Goal: Information Seeking & Learning: Learn about a topic

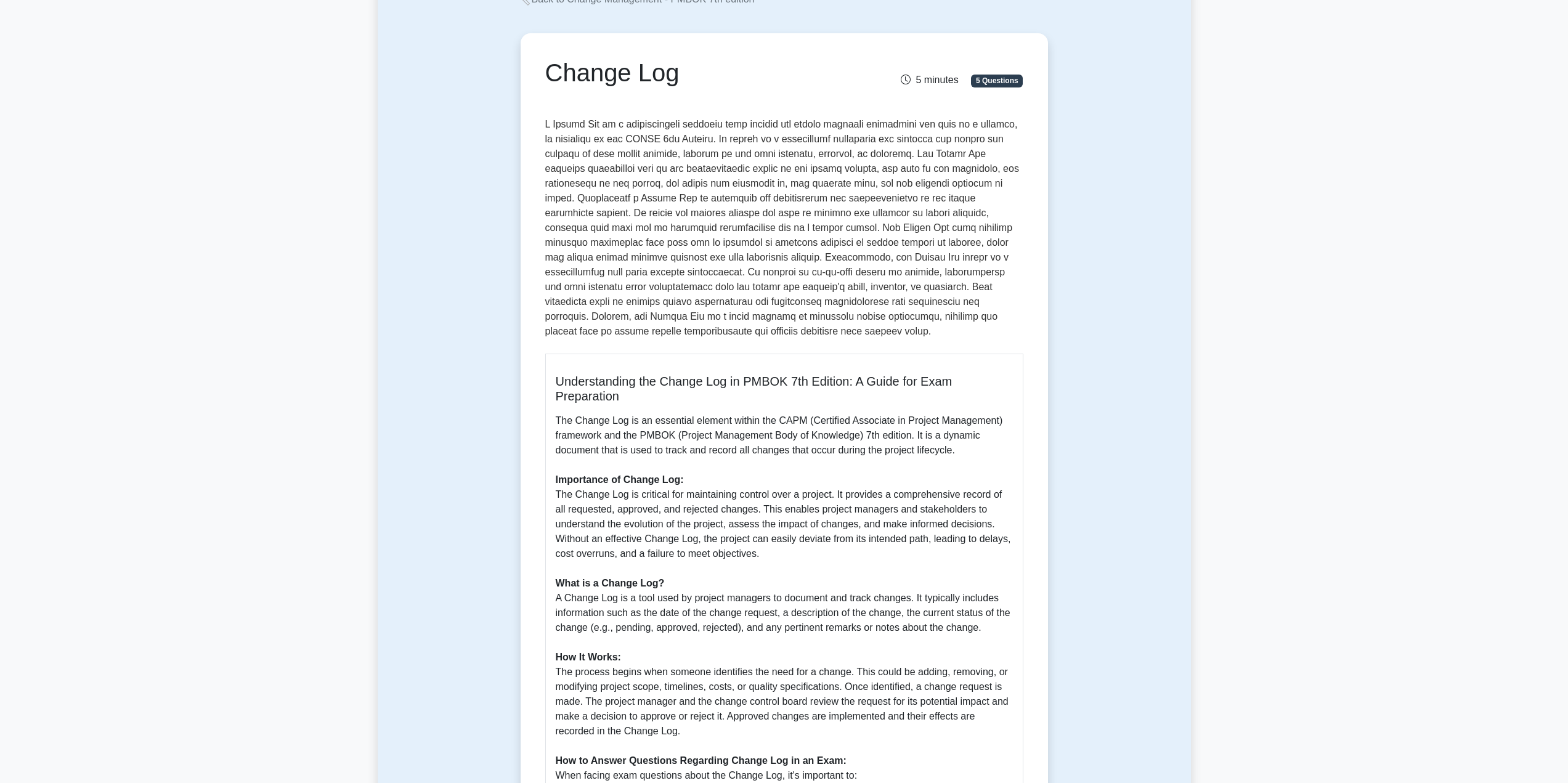
scroll to position [123, 0]
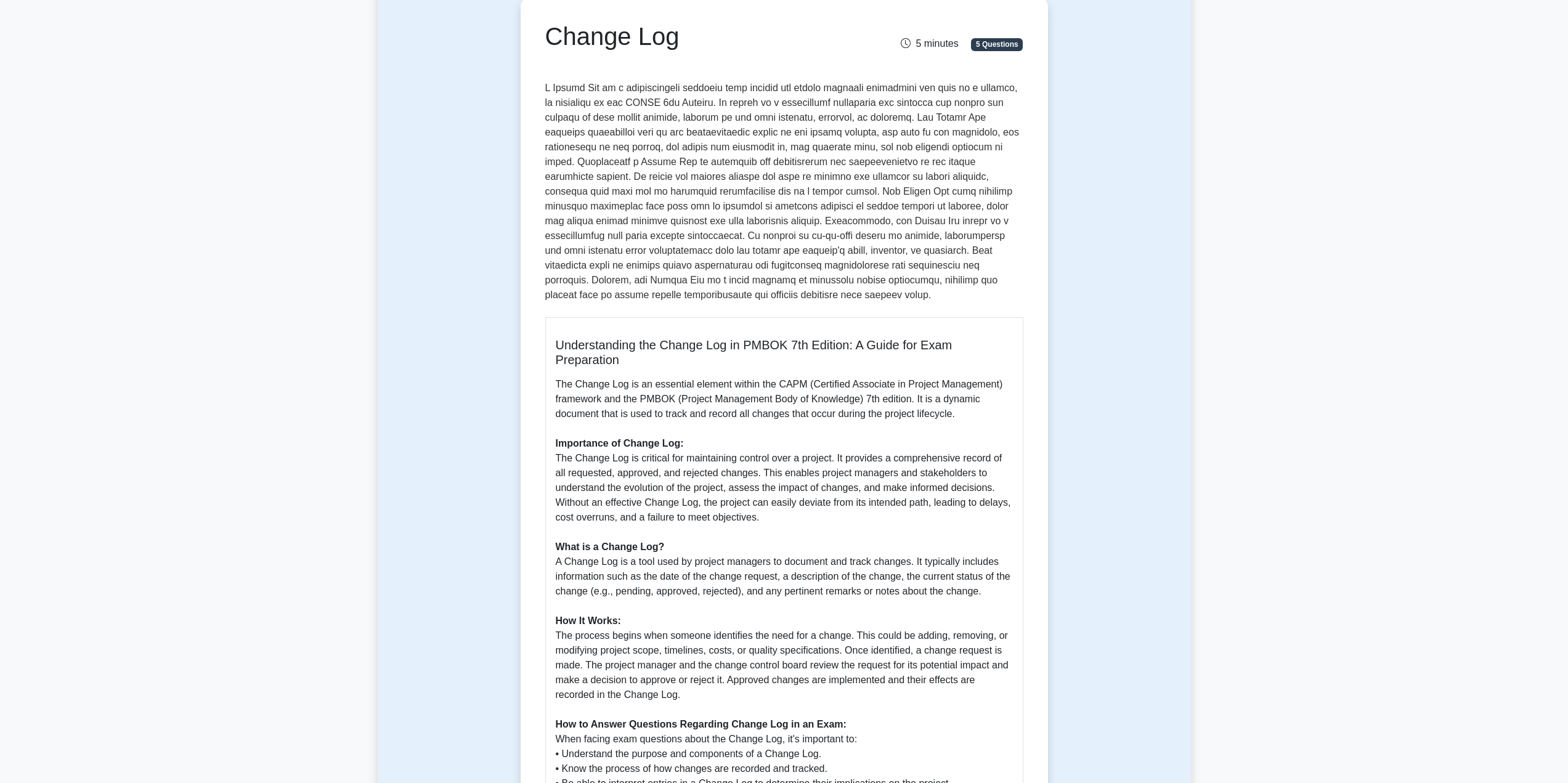
click at [776, 356] on h5 "Understanding the Change Log in PMBOK 7th Edition: A Guide for Exam Preparation" at bounding box center [784, 352] width 457 height 30
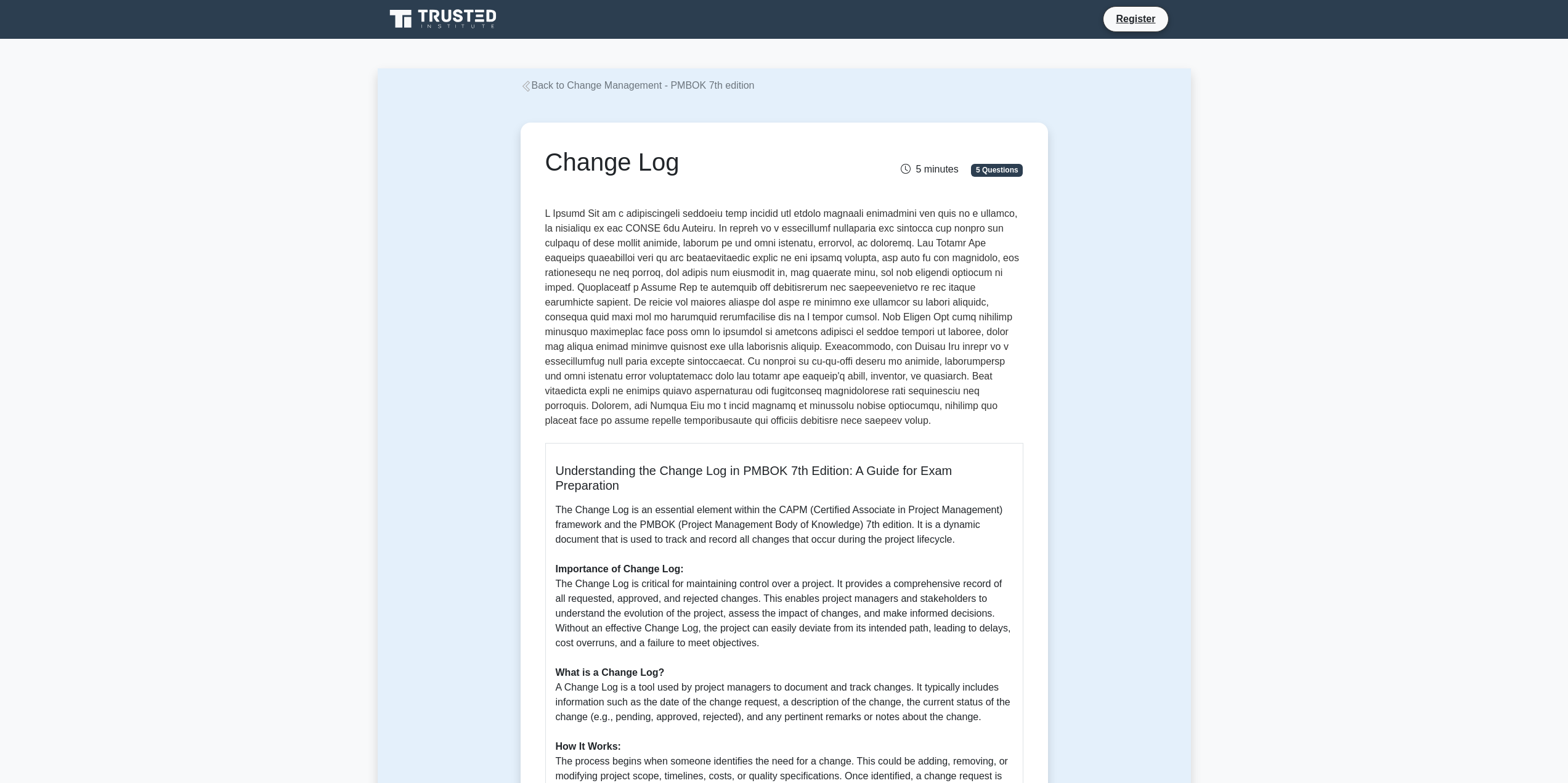
scroll to position [0, 0]
click at [631, 230] on p at bounding box center [784, 317] width 478 height 227
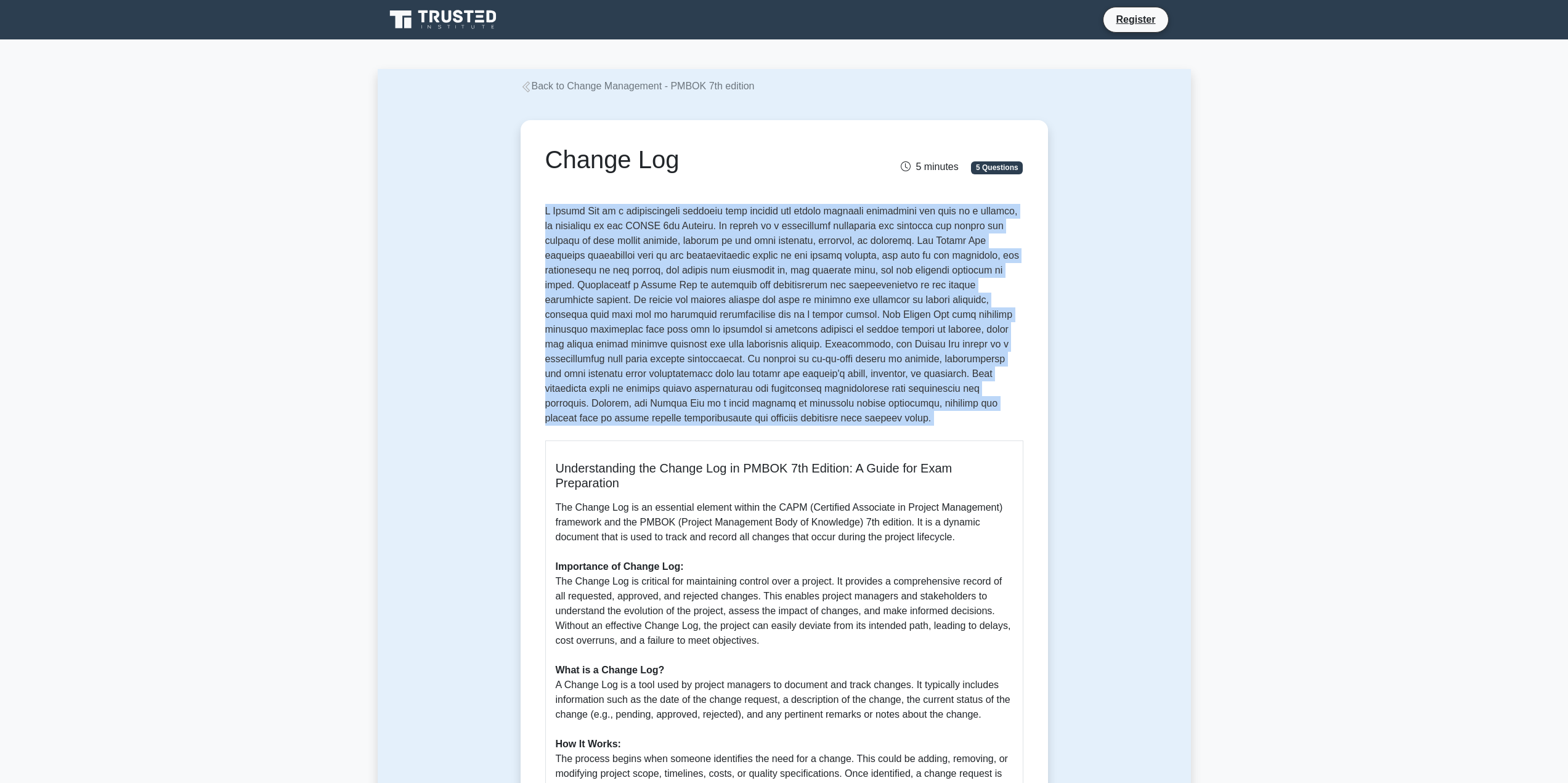
click at [631, 230] on p at bounding box center [784, 317] width 478 height 227
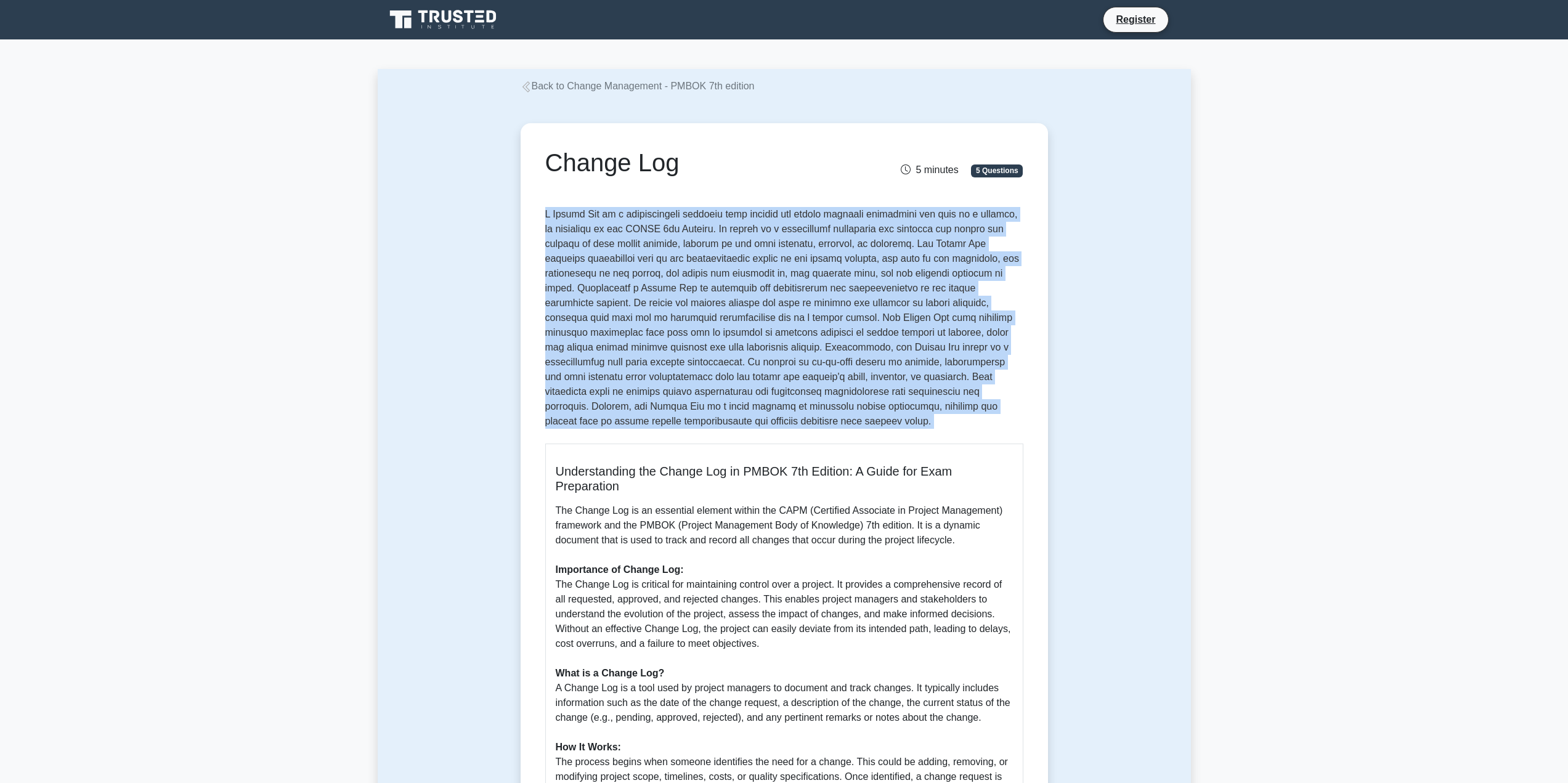
click at [439, 314] on div "Change Log 5 minutes 5 Questions Understanding the Change Log in PMBOK 7th Edit…" at bounding box center [784, 735] width 813 height 1282
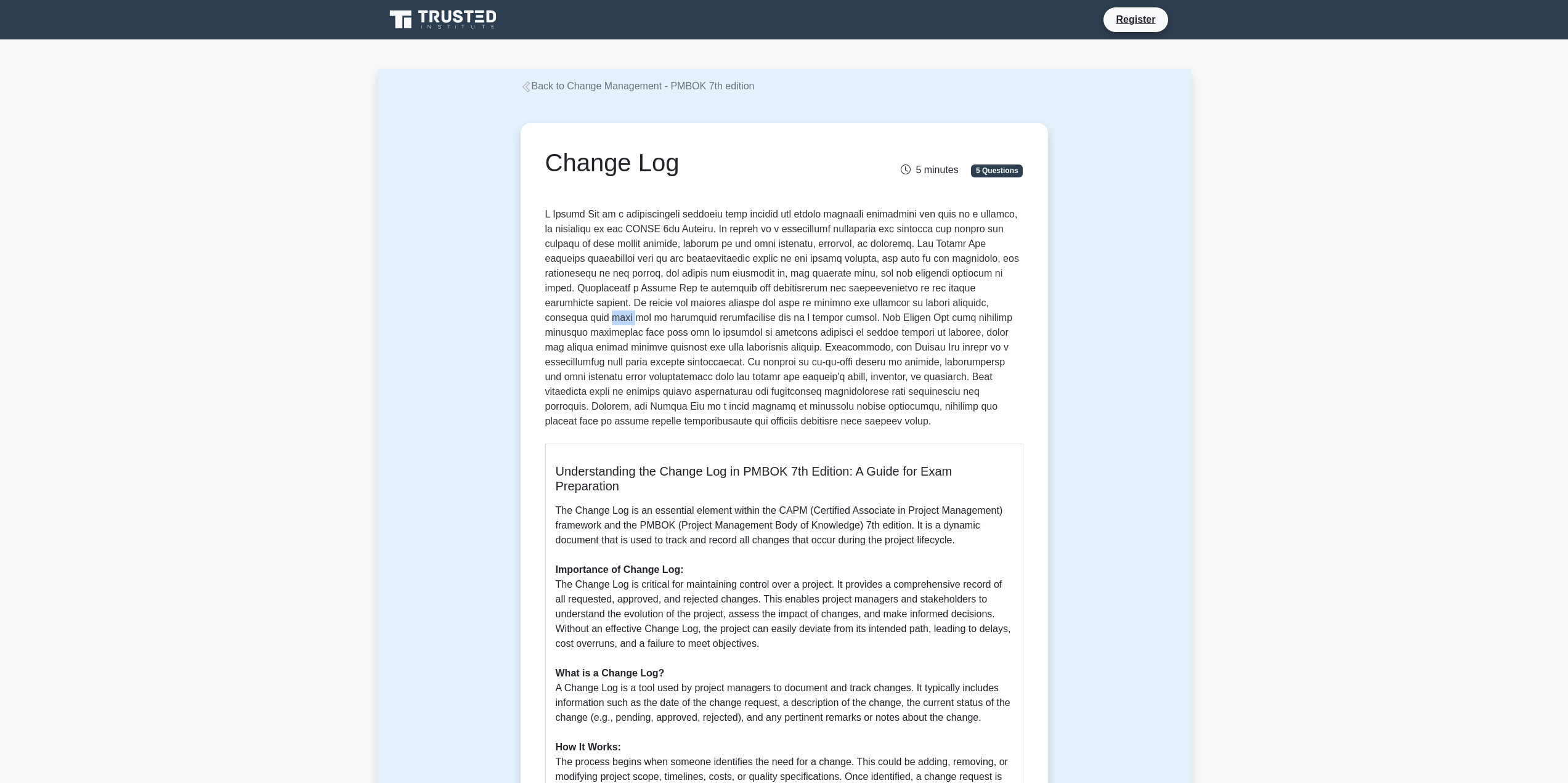
click at [439, 314] on div "Change Log 5 minutes 5 Questions Understanding the Change Log in PMBOK 7th Edit…" at bounding box center [784, 735] width 813 height 1282
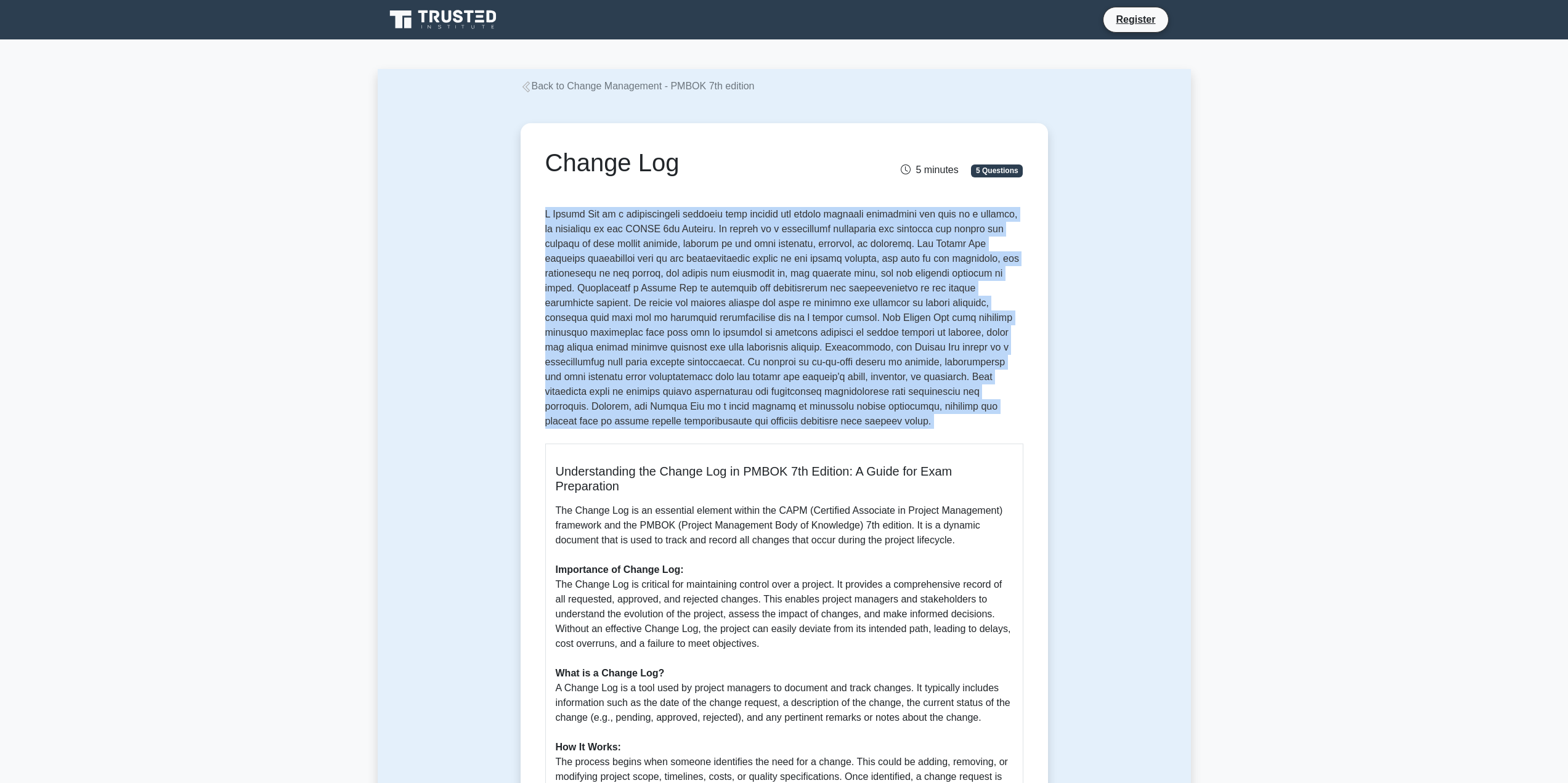
click at [439, 314] on div "Change Log 5 minutes 5 Questions Understanding the Change Log in PMBOK 7th Edit…" at bounding box center [784, 735] width 813 height 1282
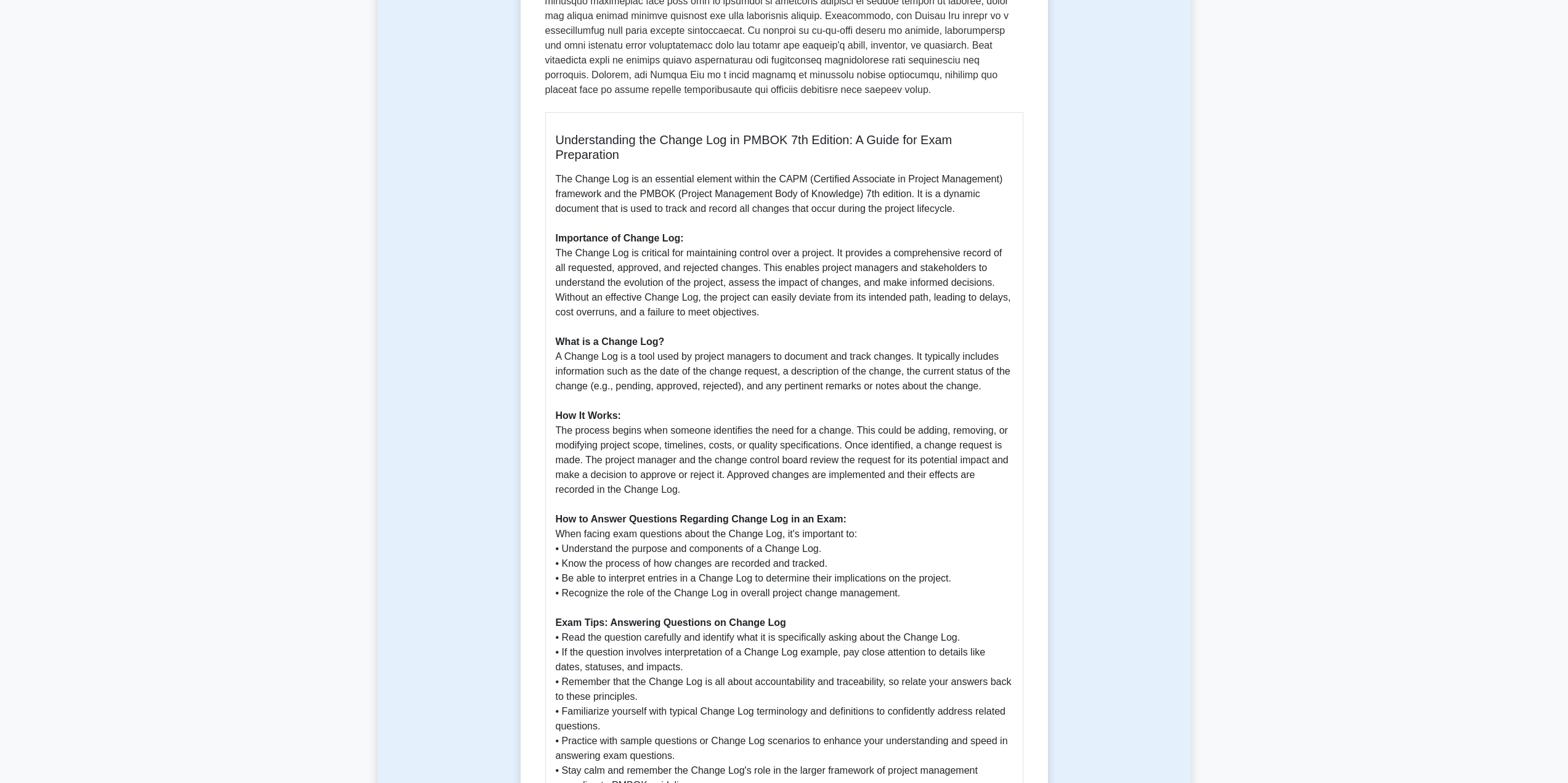
click at [763, 383] on p "The Change Log is an essential element within the CAPM (Certified Associate in …" at bounding box center [784, 519] width 457 height 695
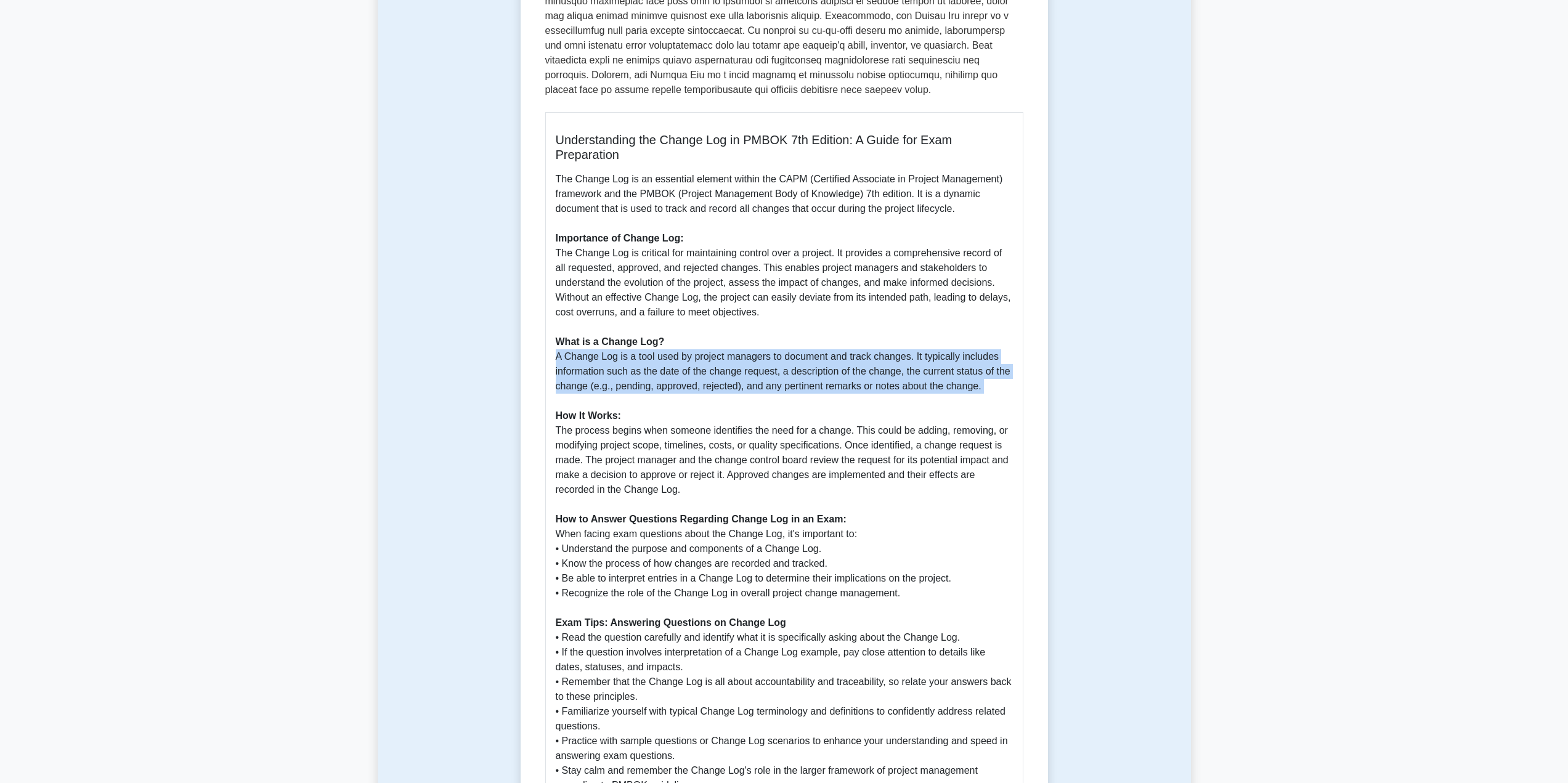
click at [763, 383] on p "The Change Log is an essential element within the CAPM (Certified Associate in …" at bounding box center [784, 519] width 457 height 695
click at [832, 379] on p "The Change Log is an essential element within the CAPM (Certified Associate in …" at bounding box center [784, 519] width 457 height 695
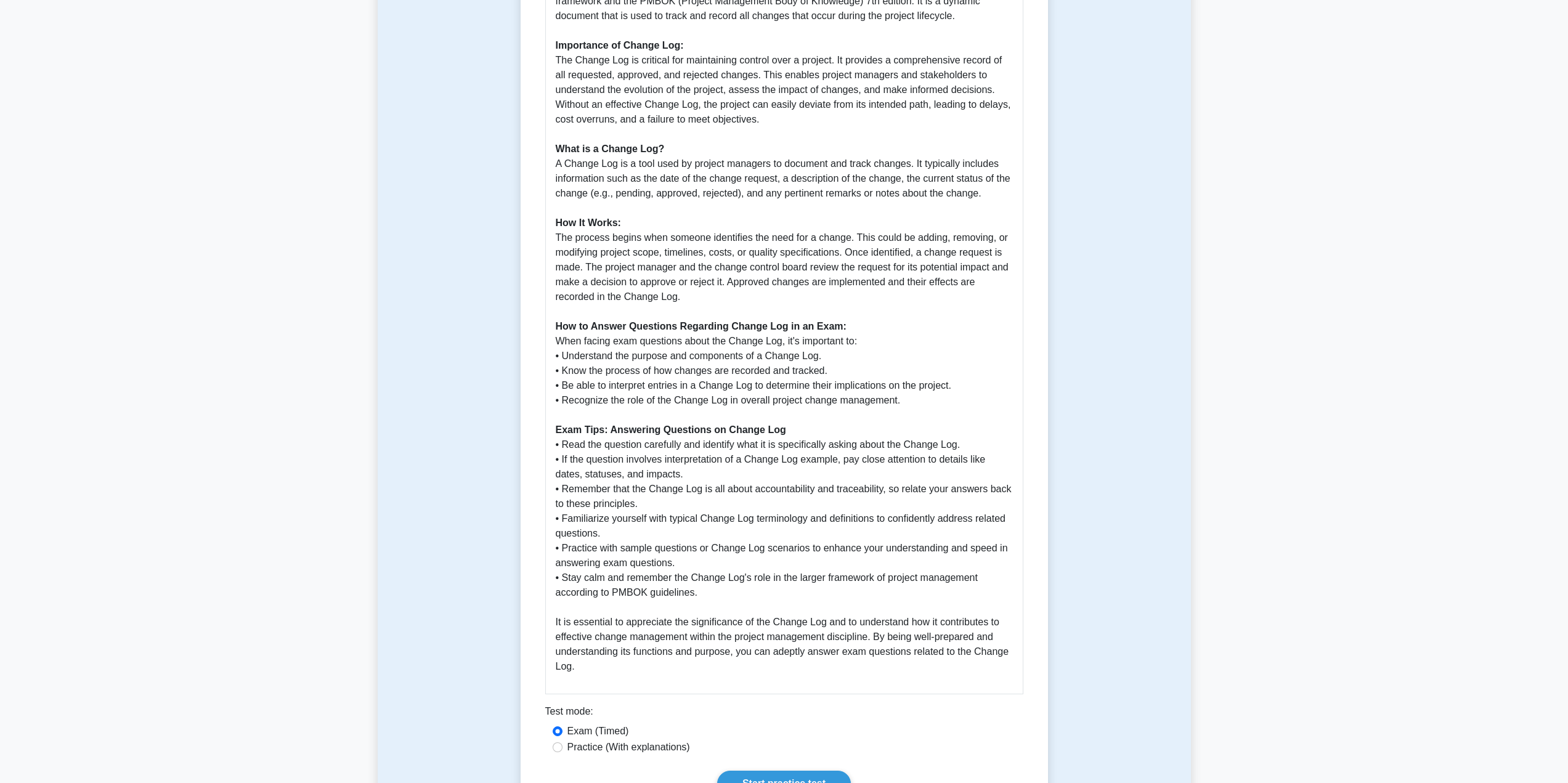
scroll to position [534, 0]
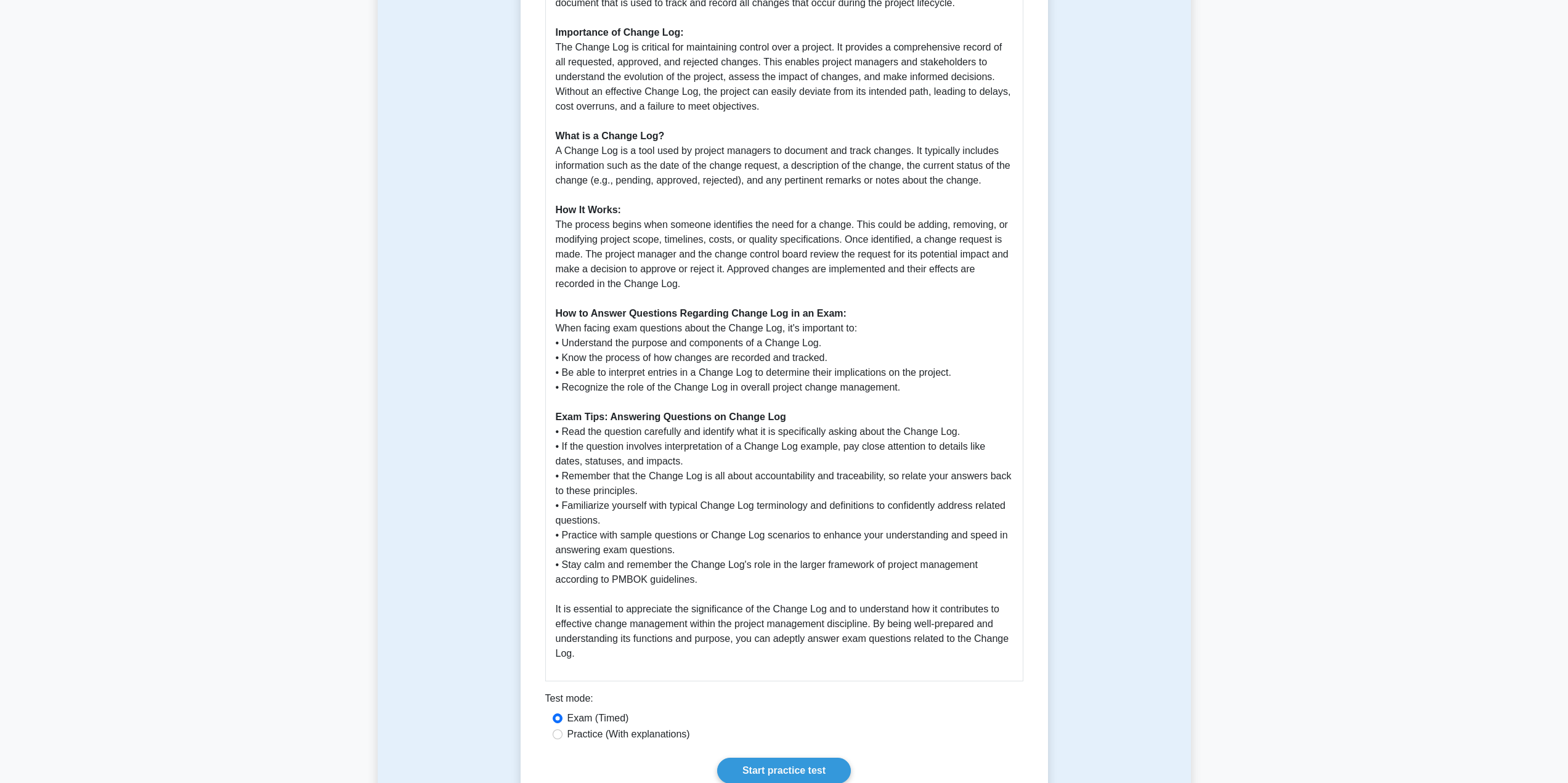
click at [856, 274] on p "The Change Log is an essential element within the CAPM (Certified Associate in …" at bounding box center [784, 314] width 457 height 695
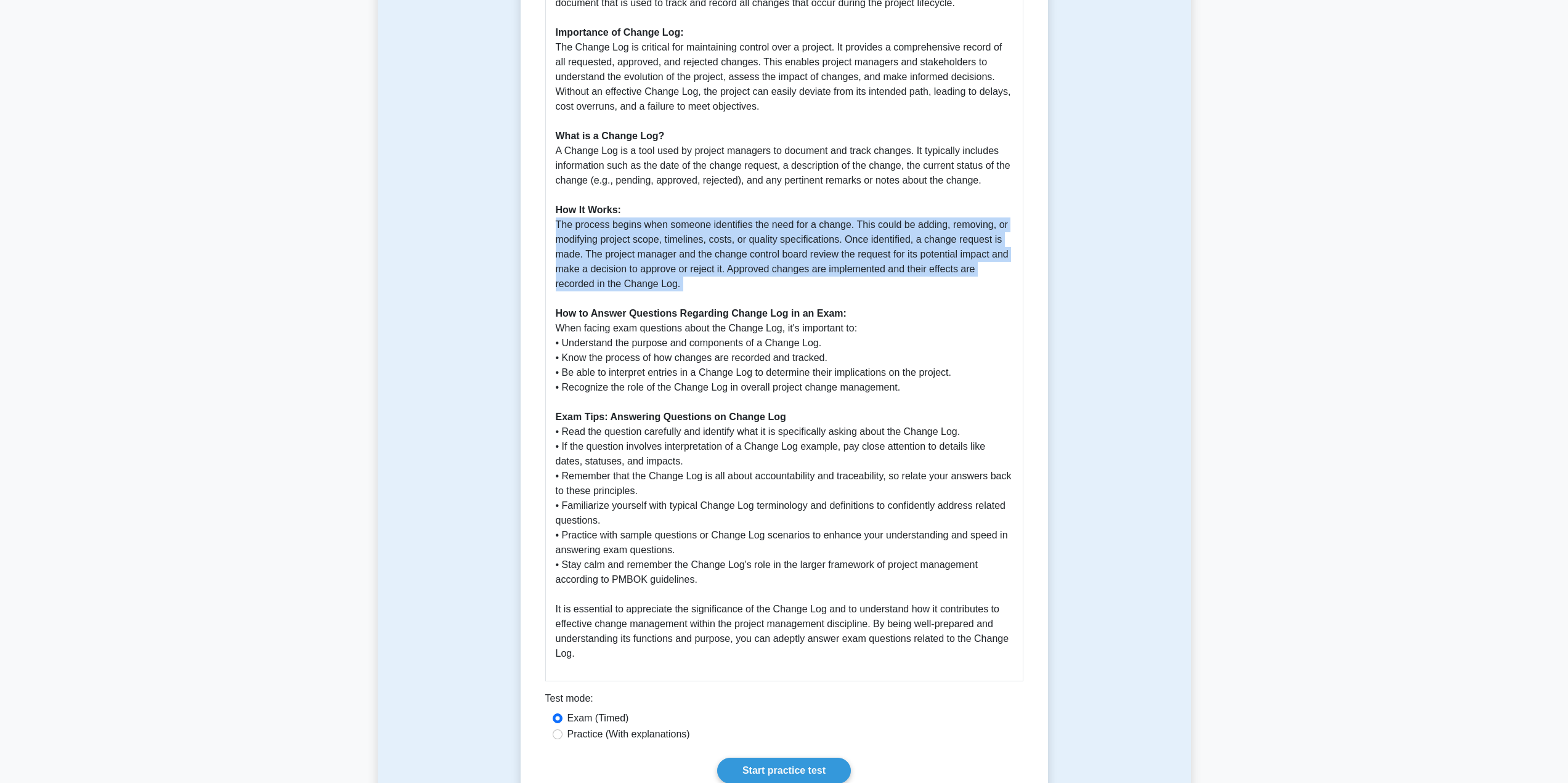
click at [856, 274] on p "The Change Log is an essential element within the CAPM (Certified Associate in …" at bounding box center [784, 314] width 457 height 695
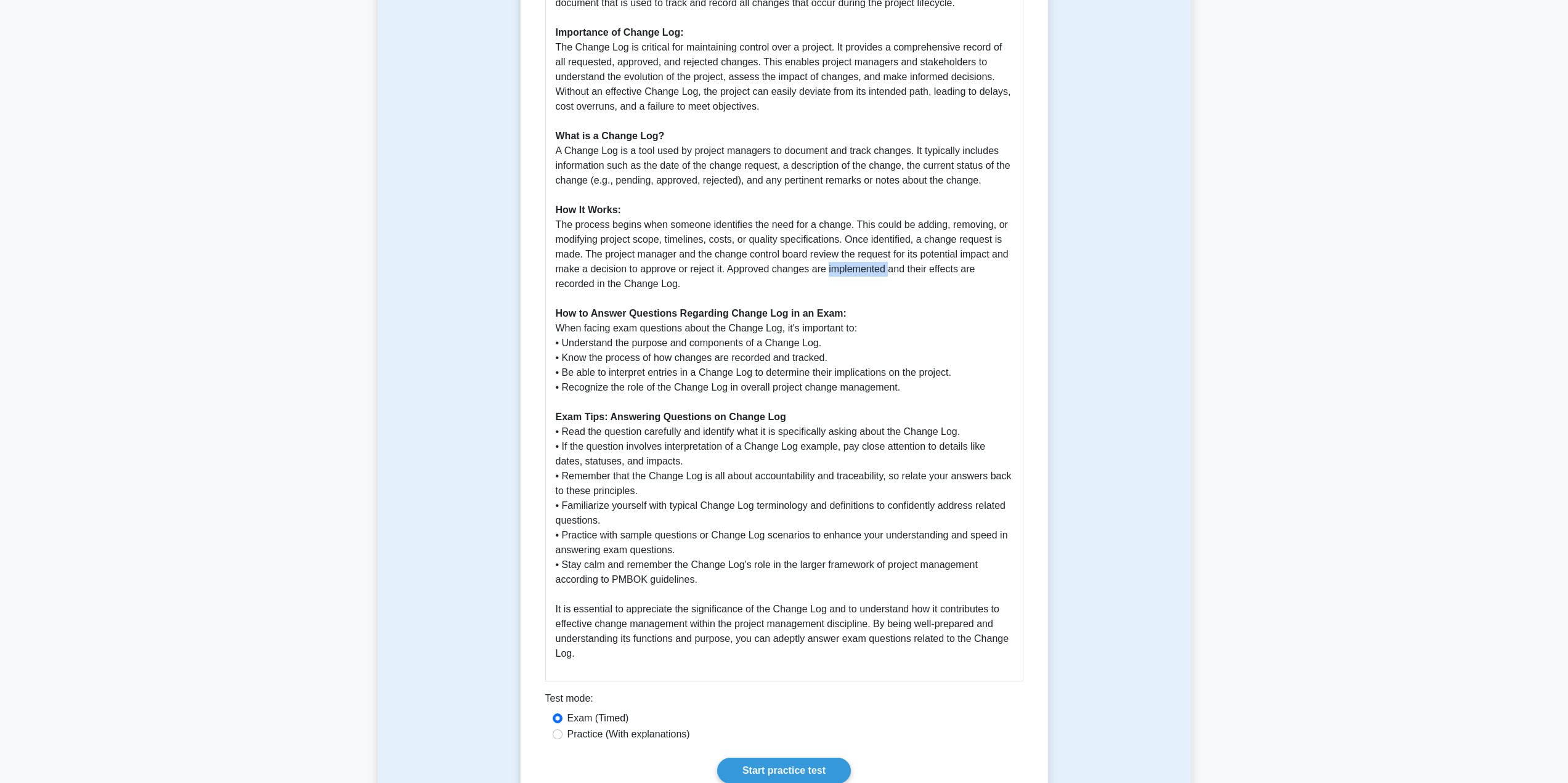
click at [856, 274] on p "The Change Log is an essential element within the CAPM (Certified Associate in …" at bounding box center [784, 314] width 457 height 695
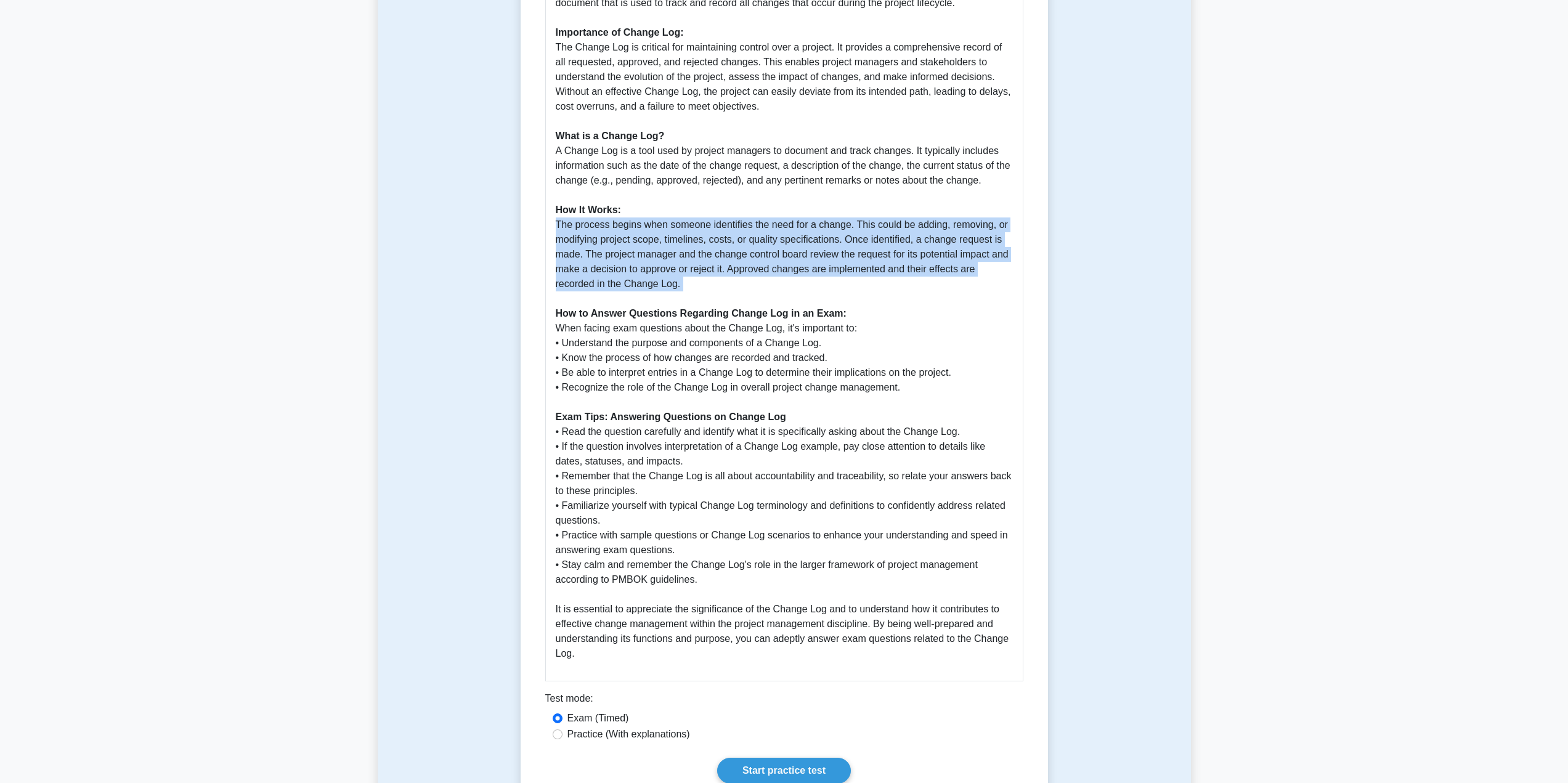
click at [856, 274] on p "The Change Log is an essential element within the CAPM (Certified Associate in …" at bounding box center [784, 314] width 457 height 695
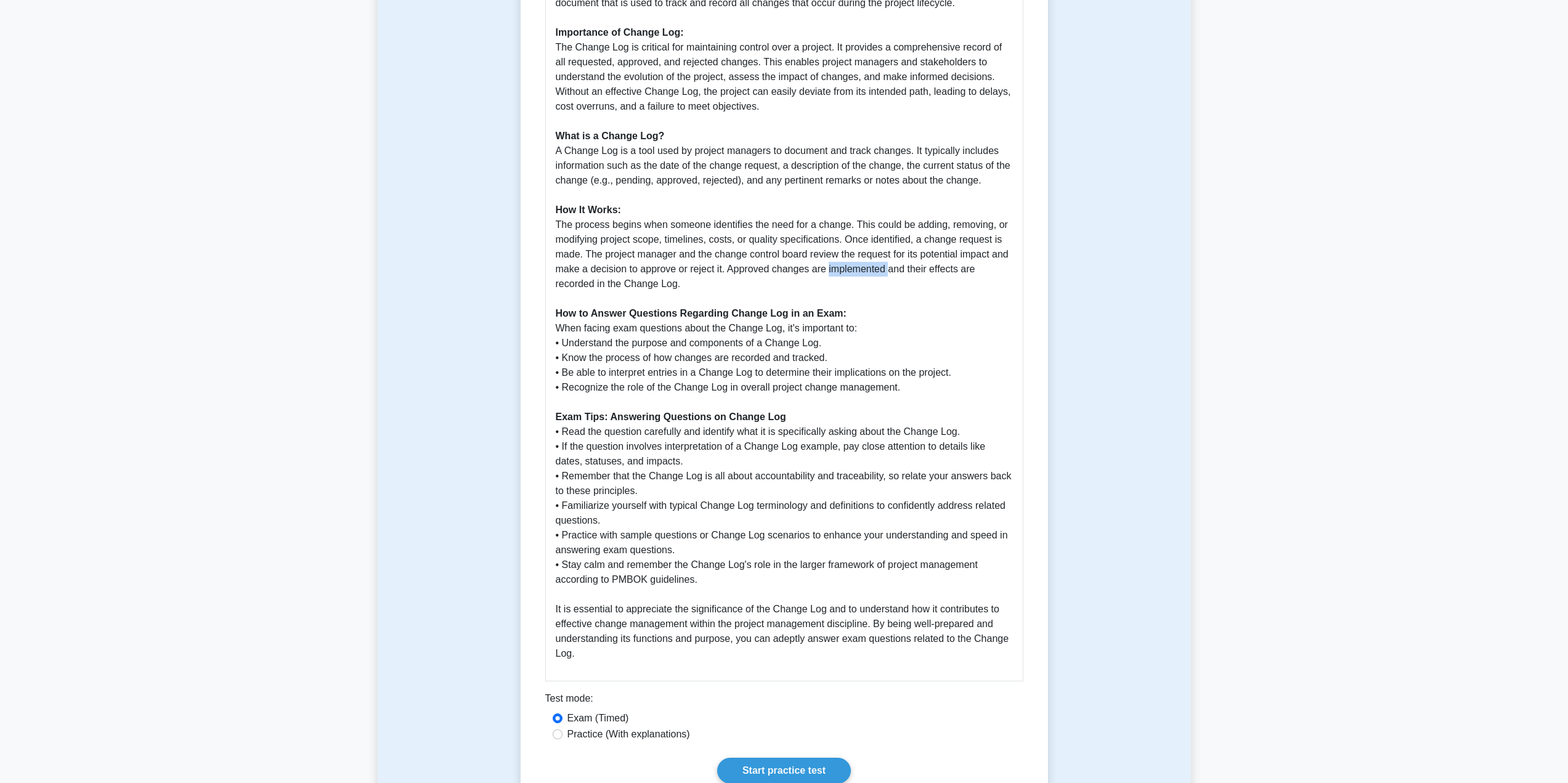
click at [856, 274] on p "The Change Log is an essential element within the CAPM (Certified Associate in …" at bounding box center [784, 314] width 457 height 695
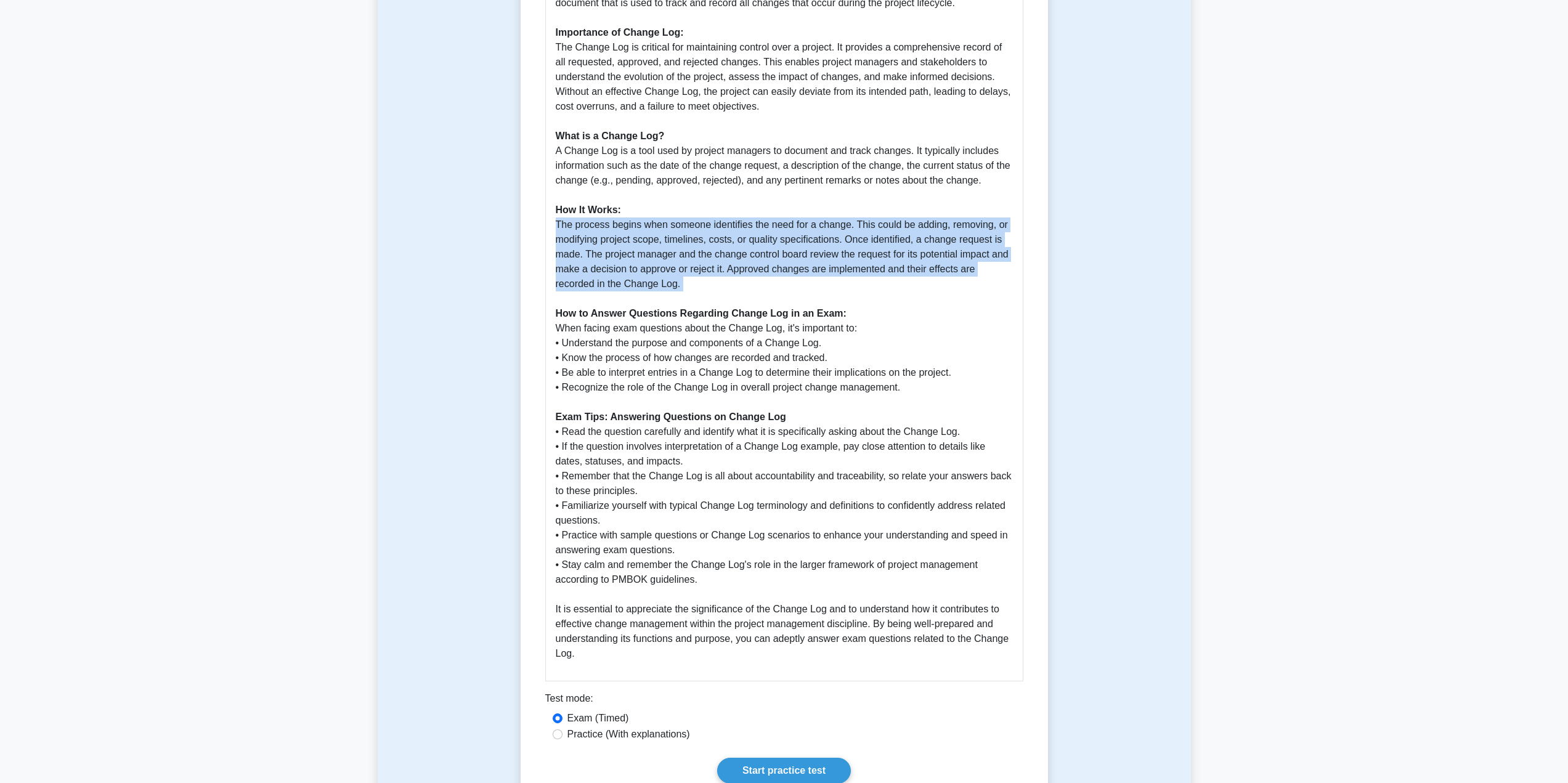
click at [856, 274] on p "The Change Log is an essential element within the CAPM (Certified Associate in …" at bounding box center [784, 314] width 457 height 695
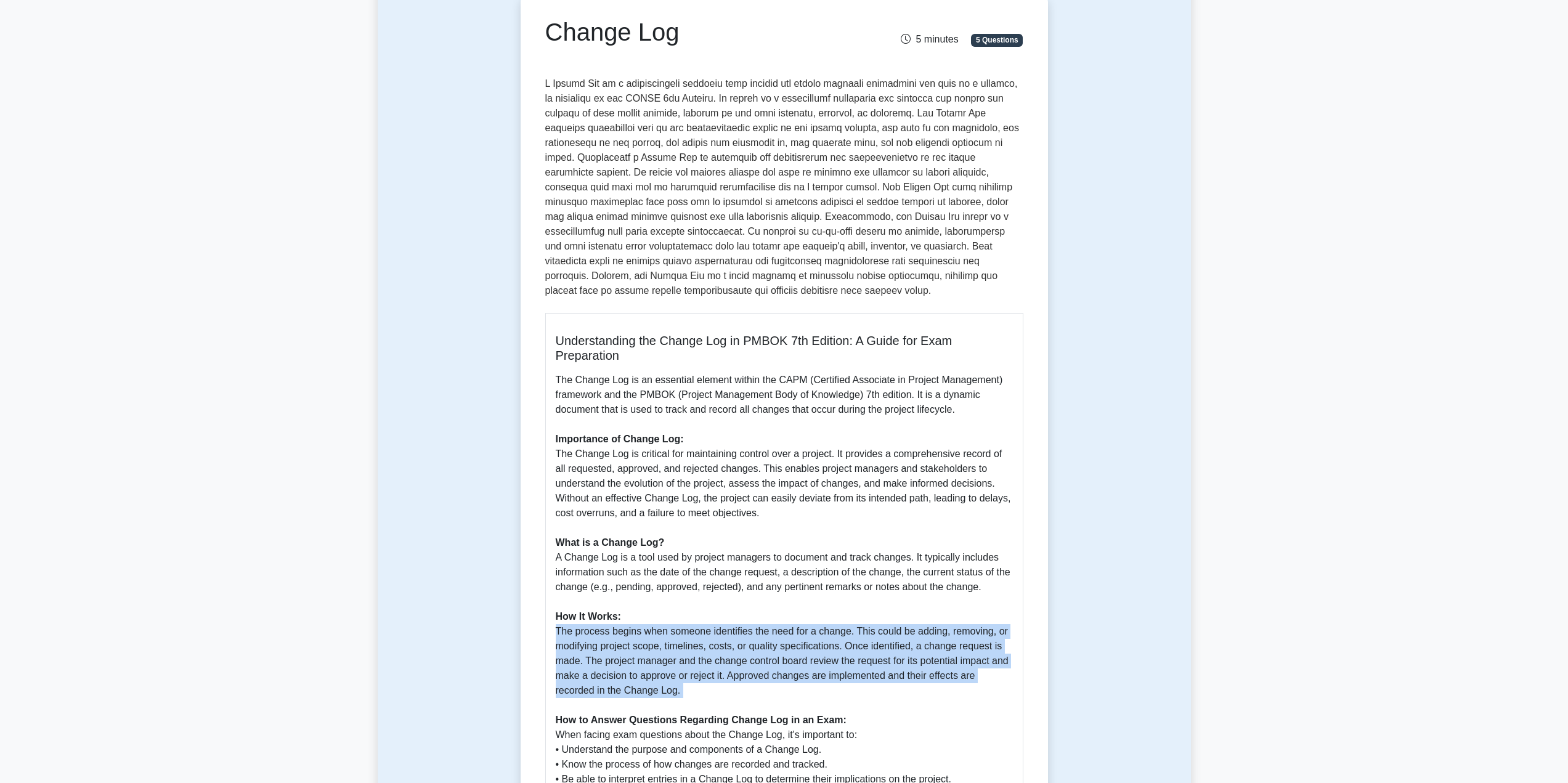
scroll to position [0, 0]
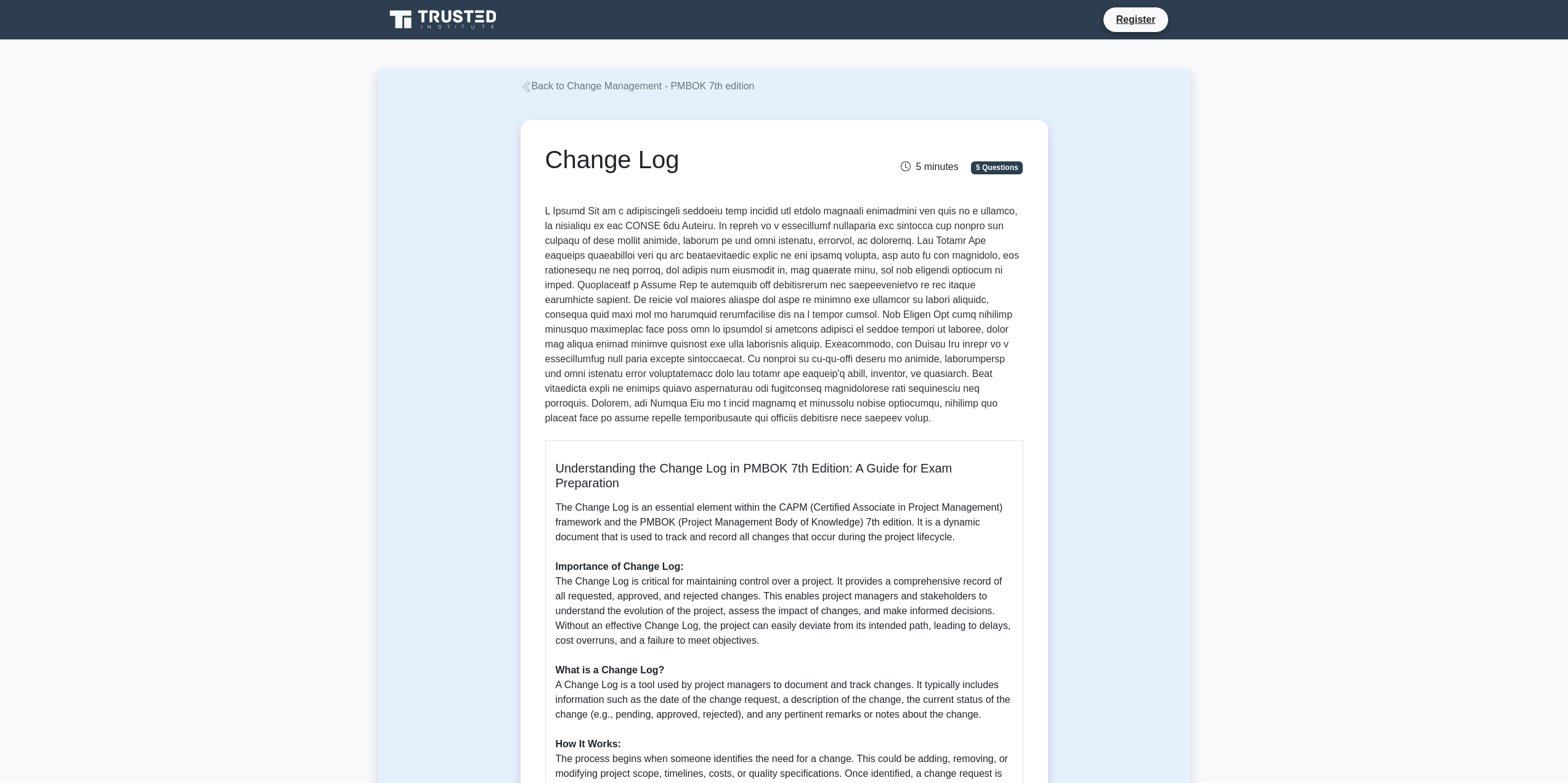
click at [737, 282] on p at bounding box center [784, 317] width 478 height 227
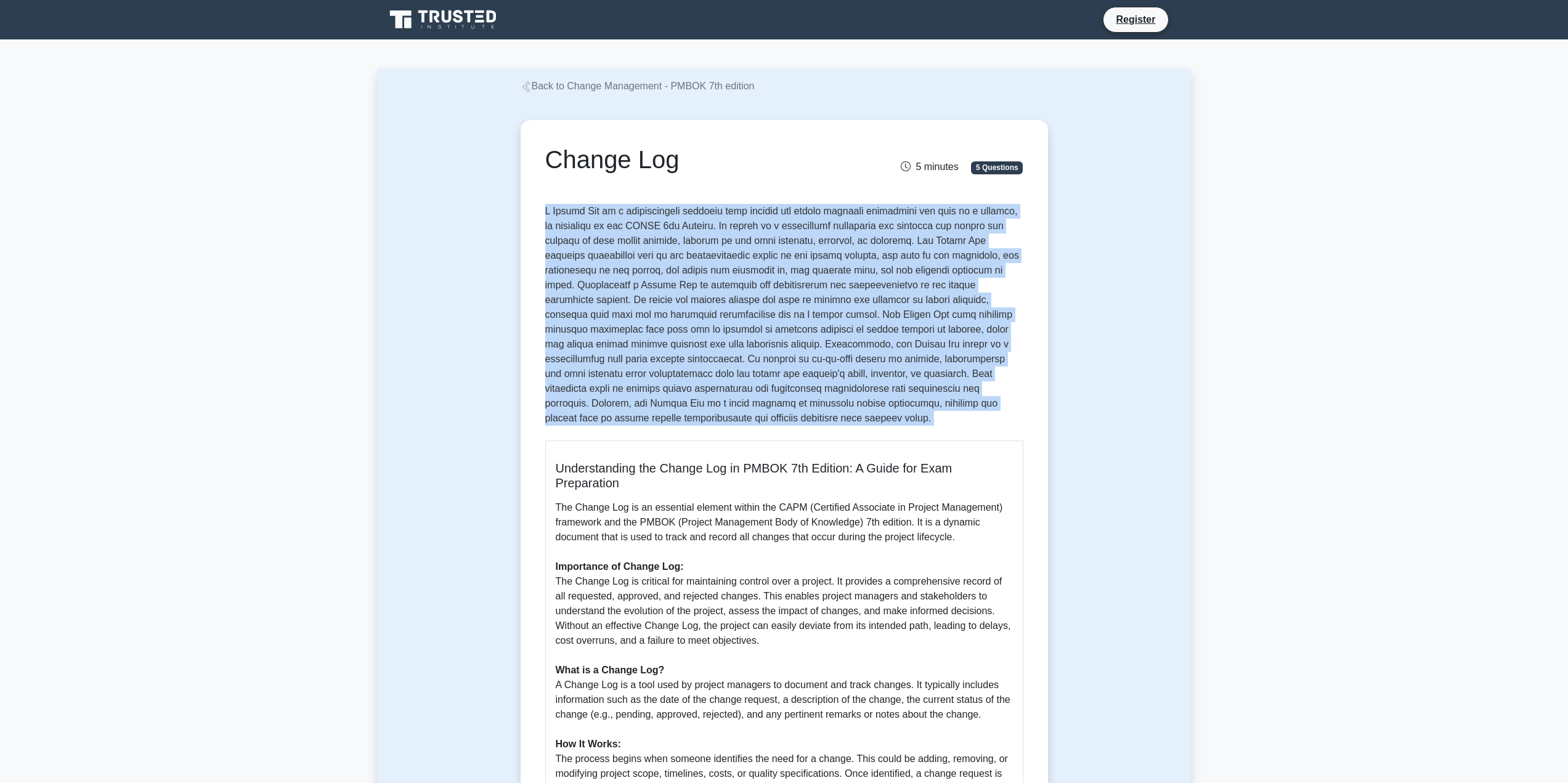
click at [737, 282] on p at bounding box center [784, 317] width 478 height 227
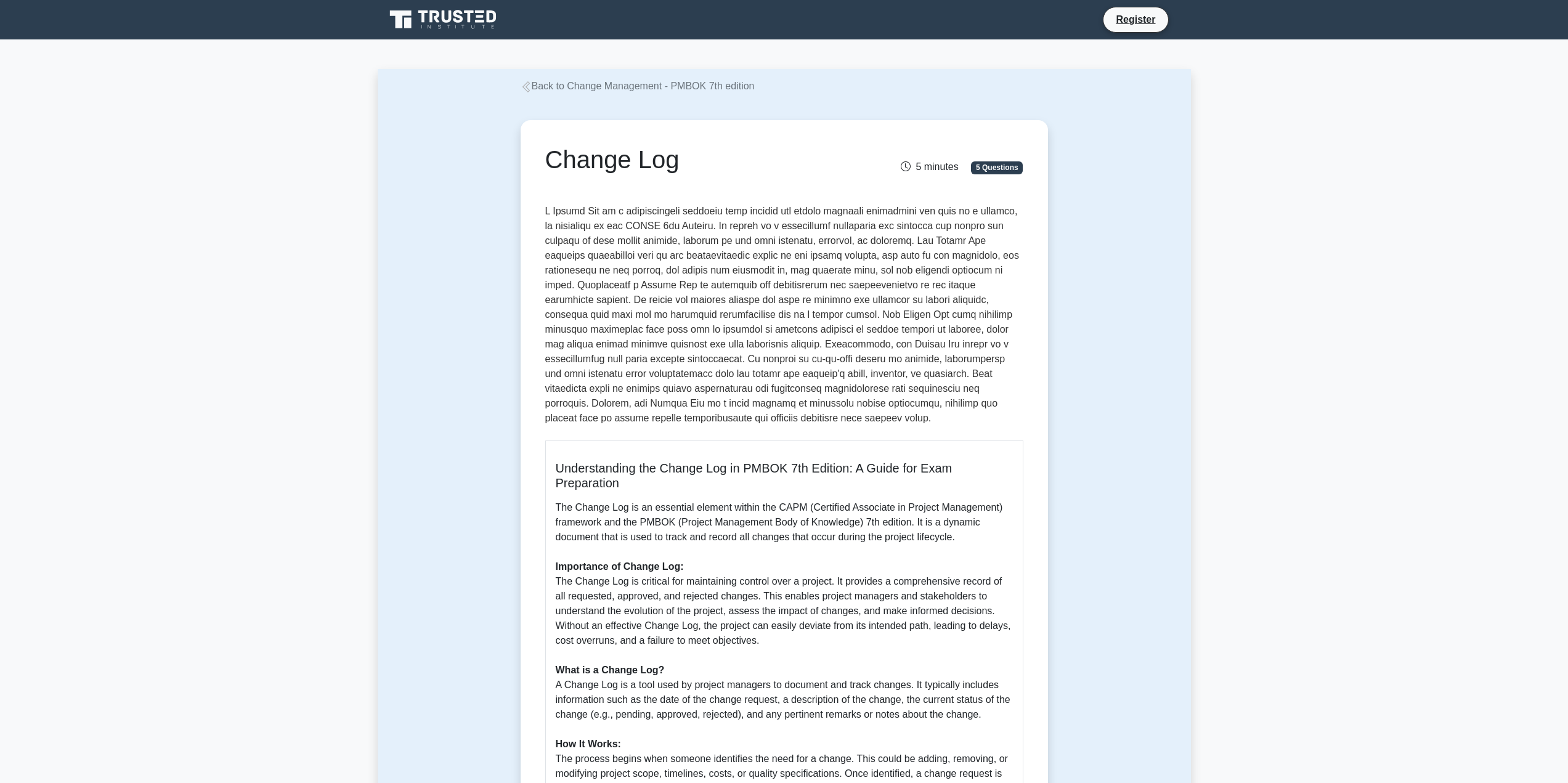
click at [782, 193] on div "Change Log 5 minutes 5 Questions" at bounding box center [784, 170] width 478 height 50
click at [786, 220] on p at bounding box center [784, 317] width 478 height 227
click at [791, 288] on p at bounding box center [784, 317] width 478 height 227
click at [1019, 250] on p at bounding box center [784, 317] width 478 height 227
click at [706, 243] on p at bounding box center [784, 317] width 478 height 227
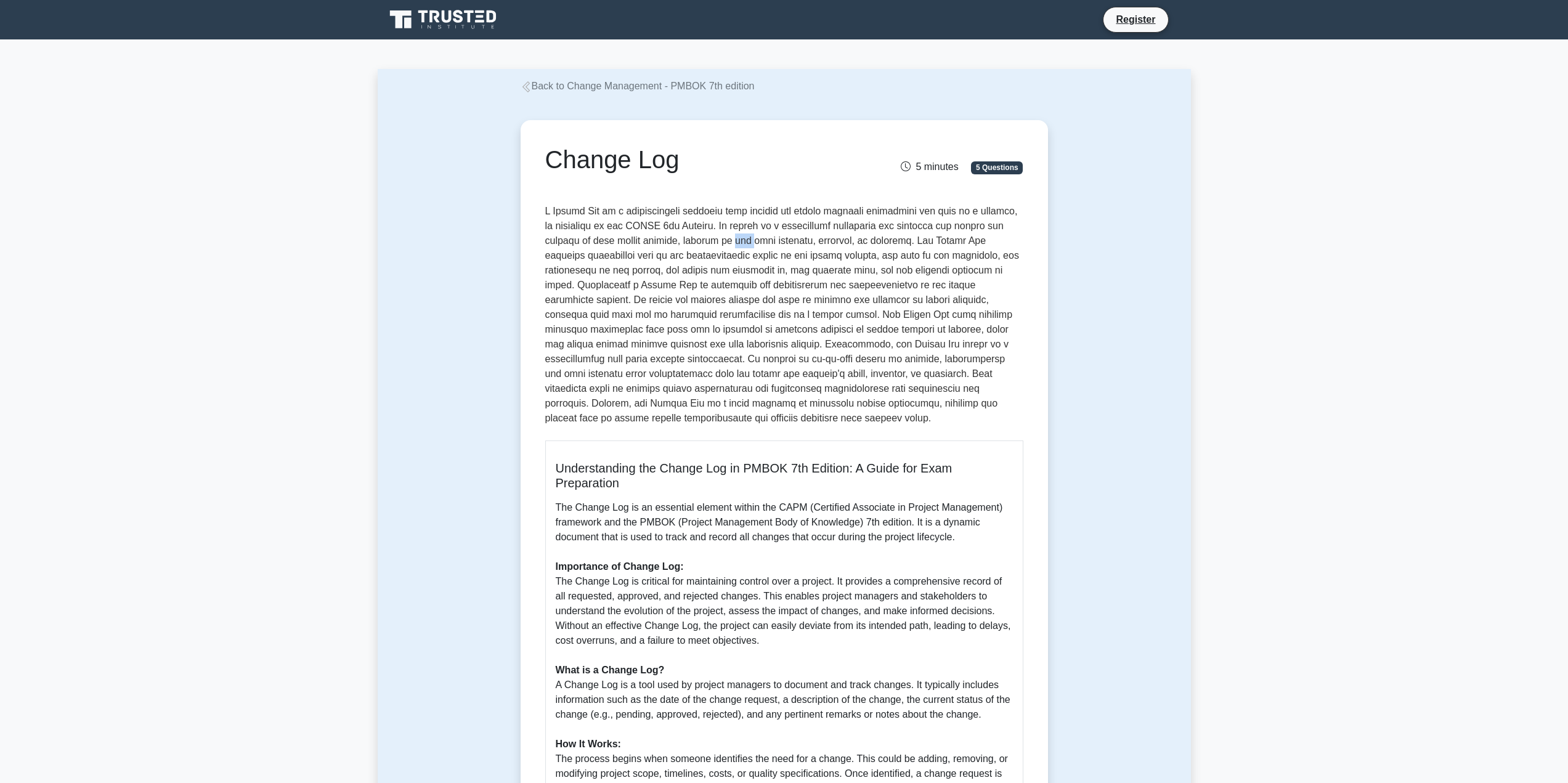
click at [706, 243] on p at bounding box center [784, 317] width 478 height 227
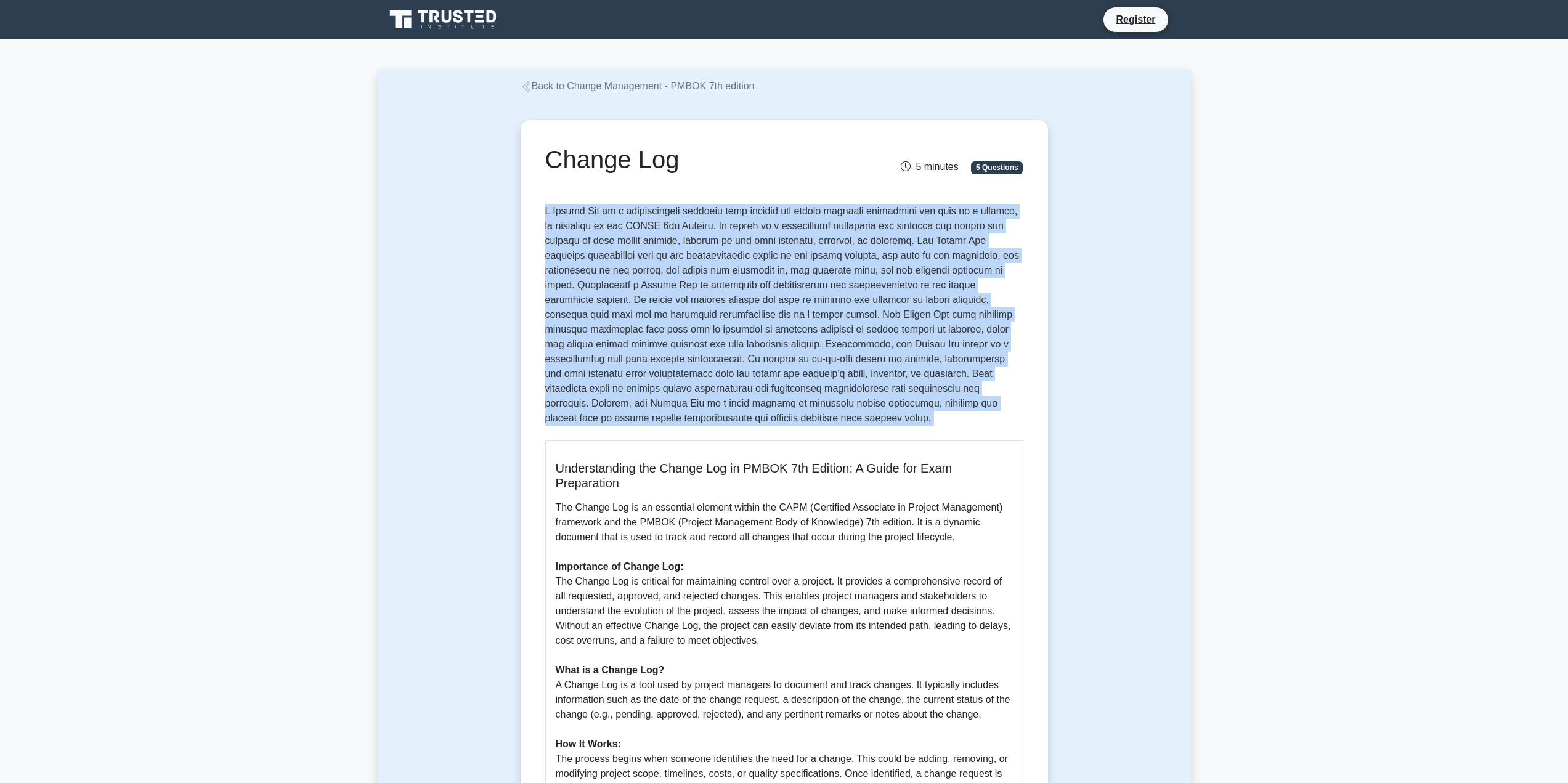
click at [706, 243] on p at bounding box center [784, 317] width 478 height 227
click at [670, 236] on p at bounding box center [784, 317] width 478 height 227
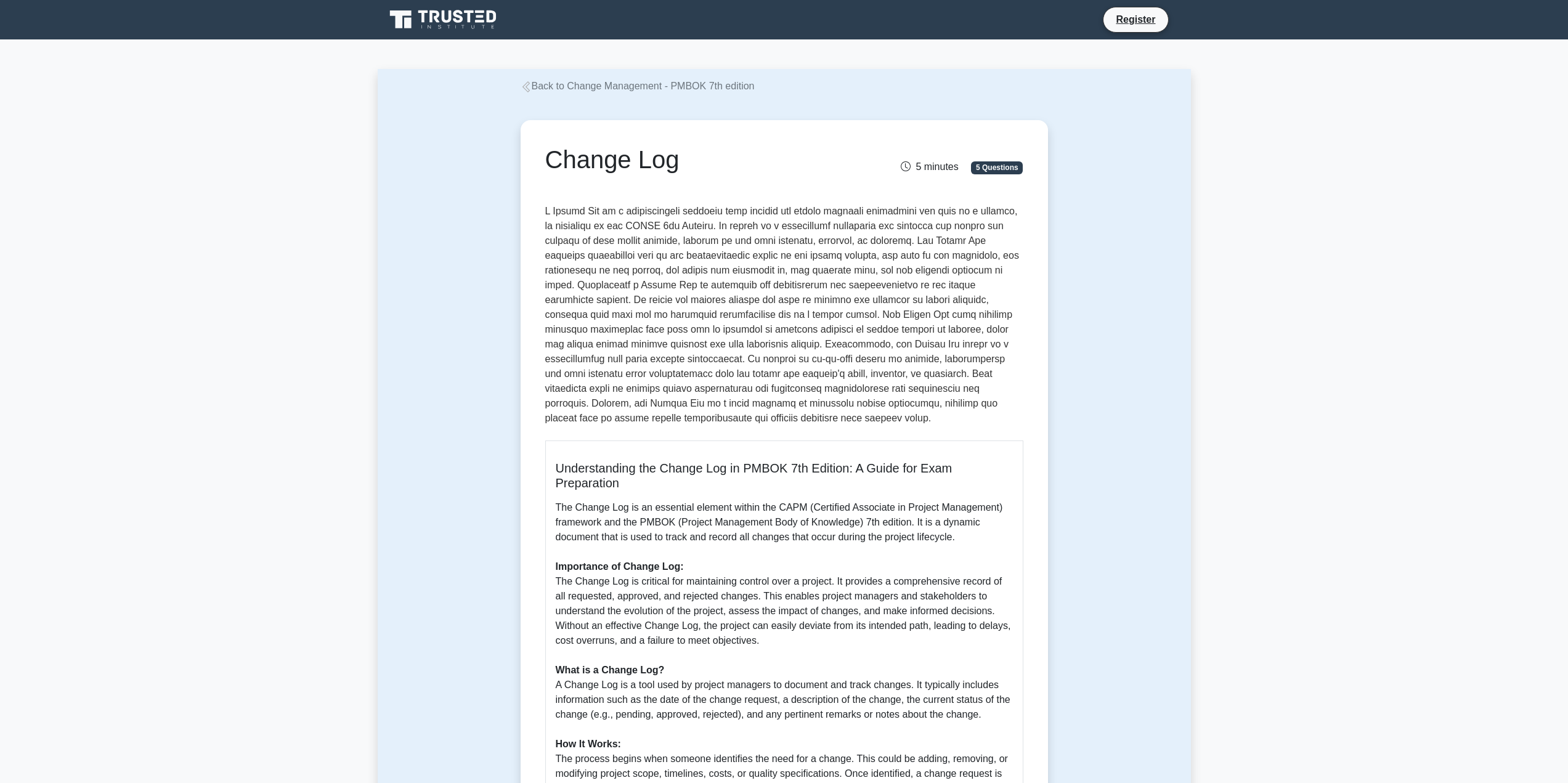
click at [631, 221] on p at bounding box center [784, 317] width 478 height 227
click at [635, 234] on p at bounding box center [784, 317] width 478 height 227
click at [656, 229] on p at bounding box center [784, 317] width 478 height 227
drag, startPoint x: 631, startPoint y: 225, endPoint x: 660, endPoint y: 225, distance: 29.0
click at [660, 225] on p at bounding box center [784, 317] width 478 height 227
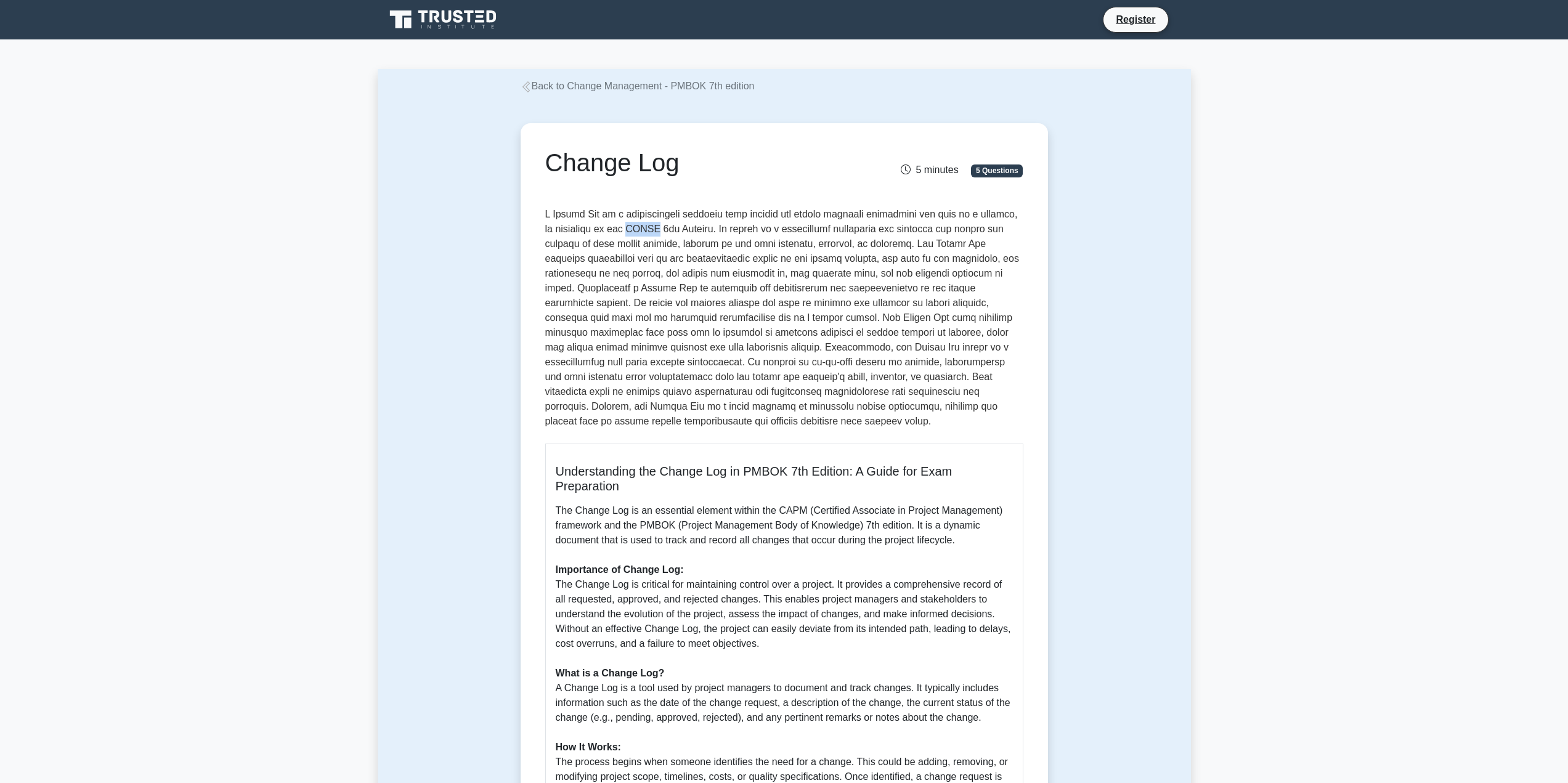
copy p "PMBOK"
